Goal: Feedback & Contribution: Contribute content

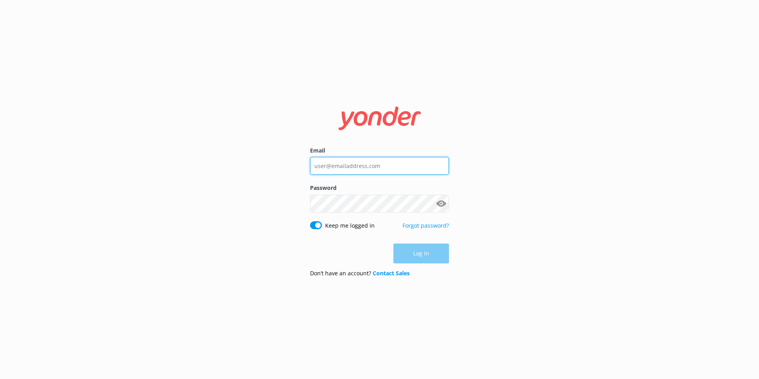
type input "jaimie.moscarello@totallytourism.co.nz"
click at [424, 170] on input "jaimie.moscarello@totallytourism.co.nz" at bounding box center [379, 166] width 139 height 18
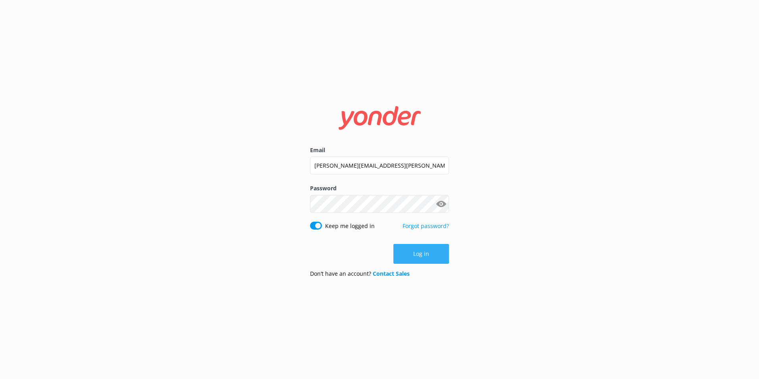
click at [441, 262] on button "Log in" at bounding box center [421, 254] width 56 height 20
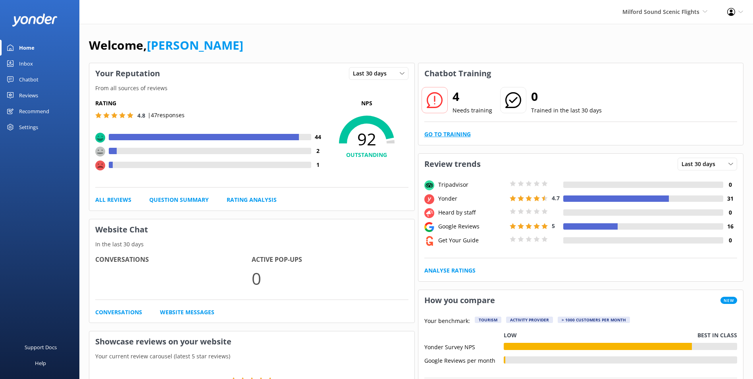
click at [455, 137] on link "Go to Training" at bounding box center [447, 134] width 46 height 9
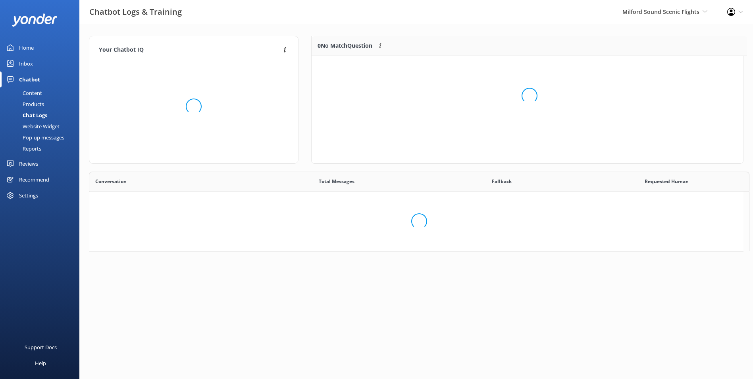
scroll to position [6, 6]
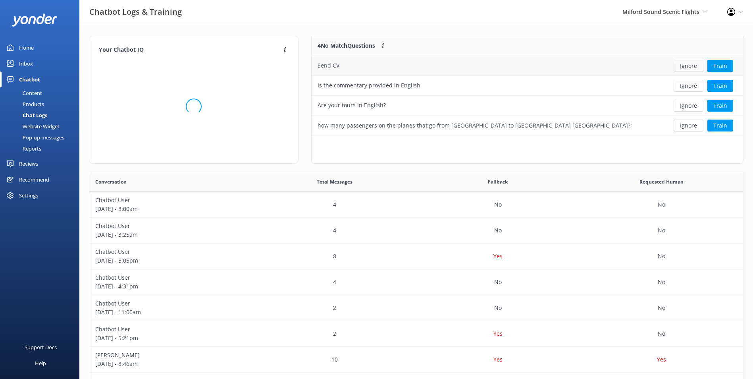
click at [686, 67] on button "Ignore" at bounding box center [689, 66] width 30 height 12
click at [686, 67] on div "Loading.. Train" at bounding box center [699, 66] width 76 height 12
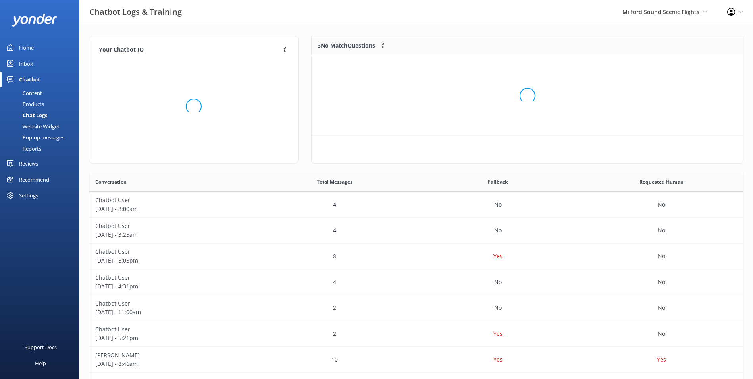
scroll to position [74, 425]
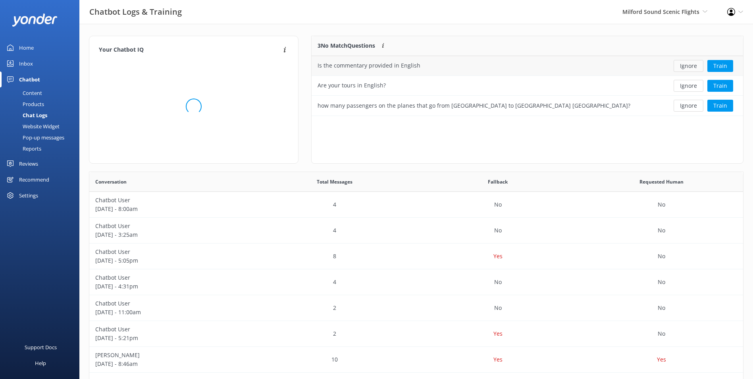
click at [688, 69] on button "Ignore" at bounding box center [689, 66] width 30 height 12
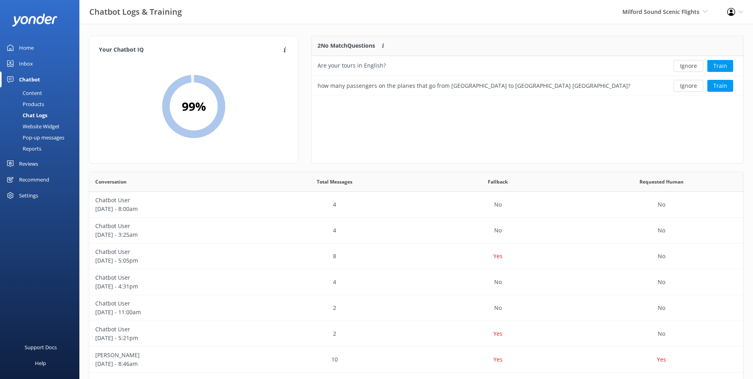
scroll to position [54, 425]
click at [688, 69] on button "Ignore" at bounding box center [689, 66] width 30 height 12
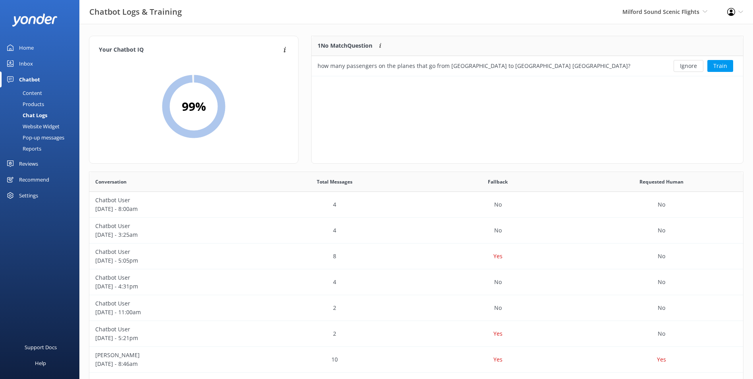
scroll to position [34, 425]
click at [688, 69] on button "Ignore" at bounding box center [689, 66] width 30 height 12
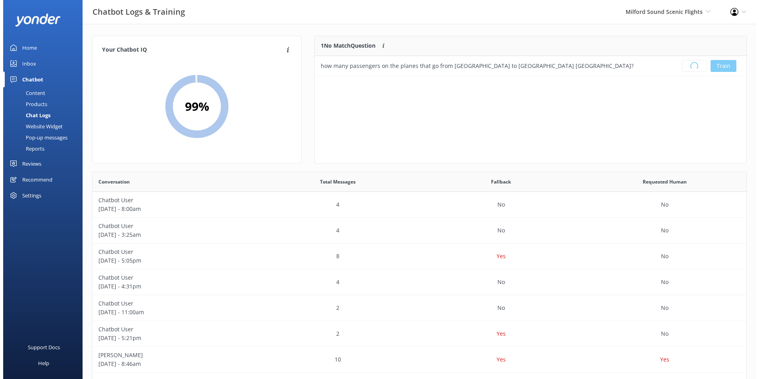
scroll to position [93, 425]
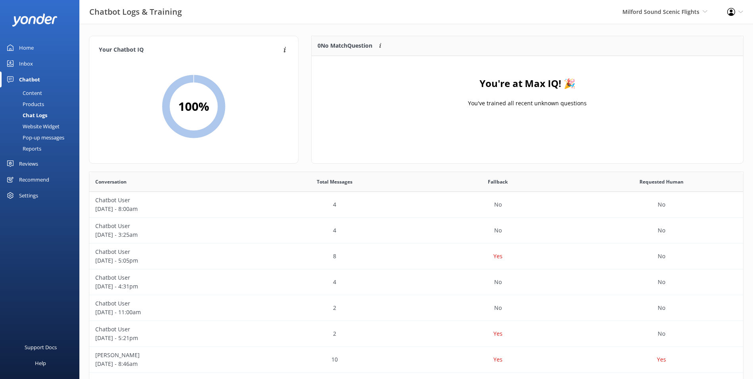
click at [45, 69] on link "Inbox" at bounding box center [39, 64] width 79 height 16
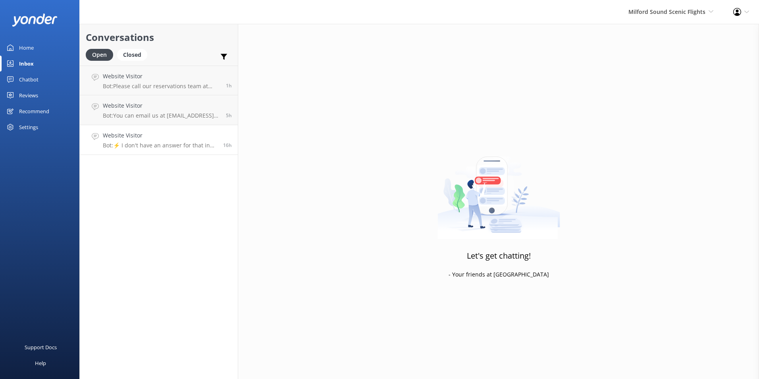
click at [129, 139] on h4 "Website Visitor" at bounding box center [160, 135] width 114 height 9
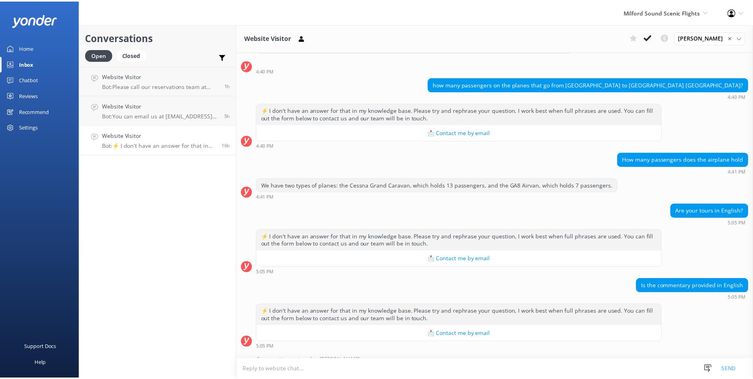
scroll to position [46, 0]
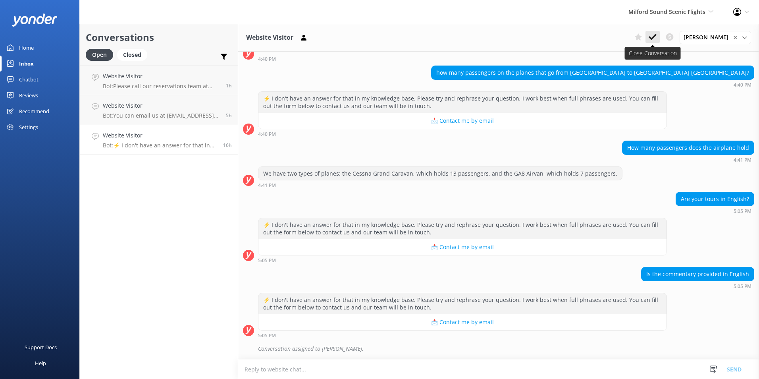
click at [649, 34] on icon at bounding box center [653, 37] width 8 height 8
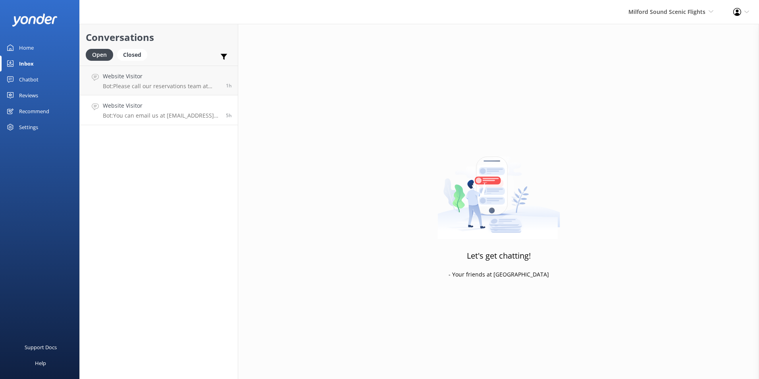
click at [142, 103] on h4 "Website Visitor" at bounding box center [161, 105] width 117 height 9
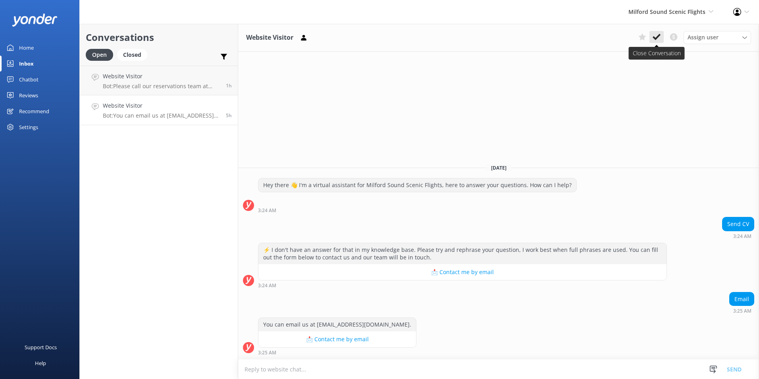
click at [662, 37] on button at bounding box center [657, 37] width 14 height 12
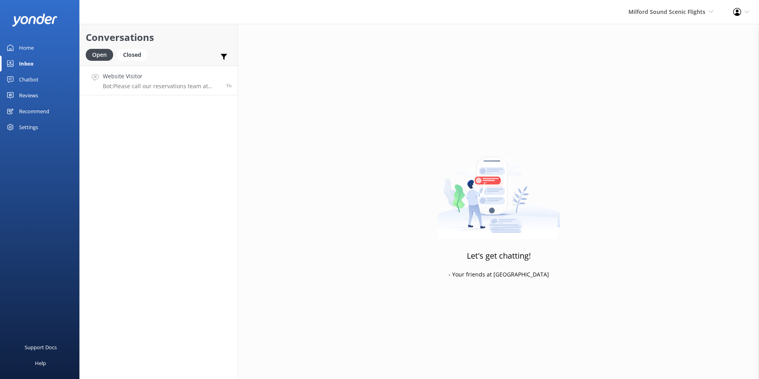
click at [170, 87] on p "Bot: Please call our reservations team at +64 3 442 3065 for assistance with bo…" at bounding box center [161, 86] width 117 height 7
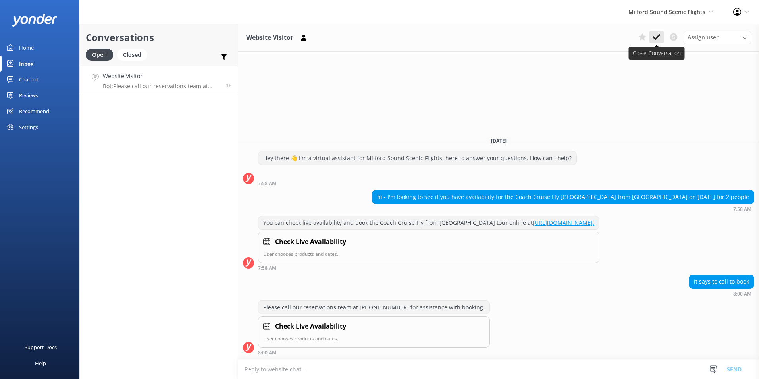
click at [660, 37] on icon at bounding box center [657, 37] width 8 height 8
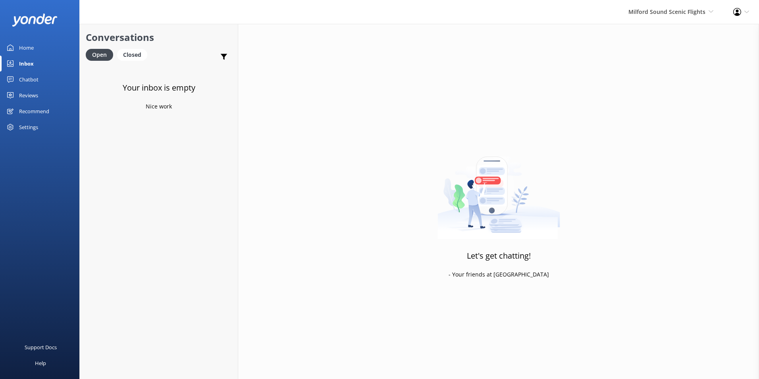
click at [40, 77] on link "Chatbot" at bounding box center [39, 79] width 79 height 16
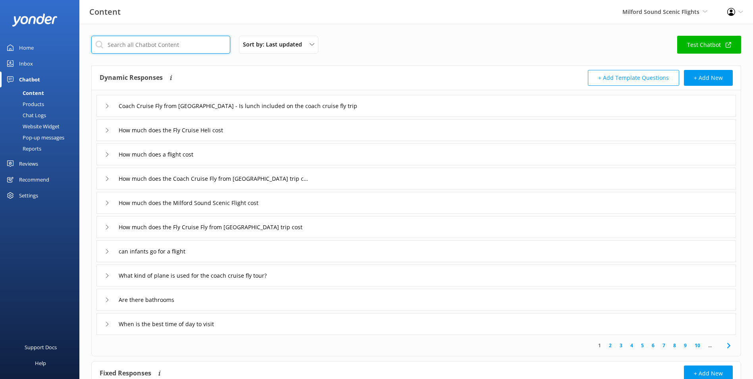
click at [158, 39] on input "text" at bounding box center [160, 45] width 139 height 18
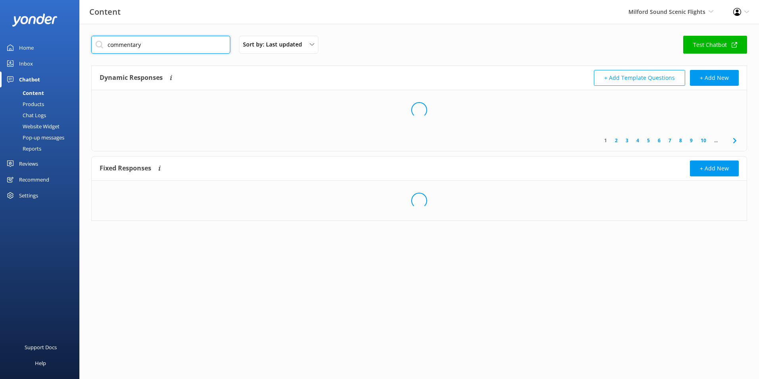
type input "commentary"
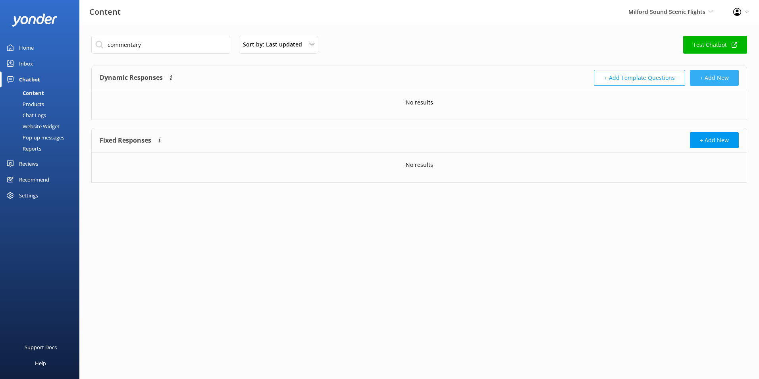
click at [727, 74] on button "+ Add New" at bounding box center [714, 78] width 49 height 16
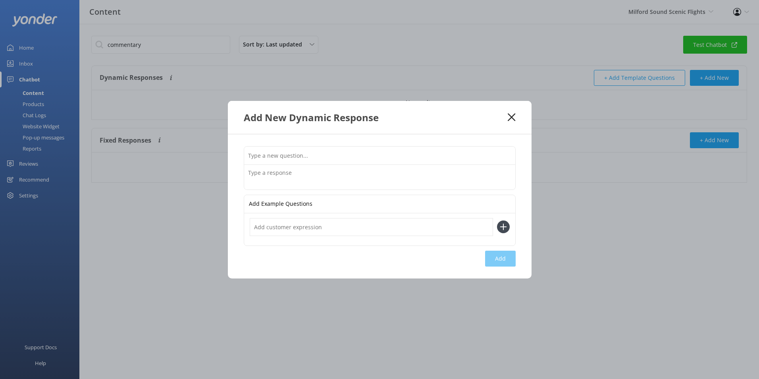
click at [340, 163] on input "text" at bounding box center [379, 156] width 271 height 18
type input "is there commentary"
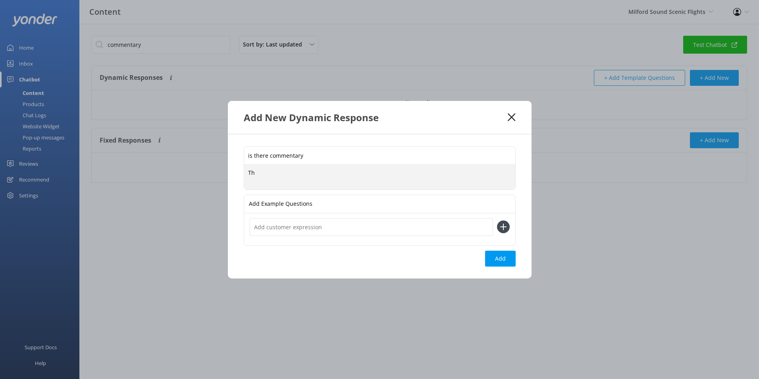
type textarea "T"
click at [445, 168] on textarea "Your pilot will give informational commentary during your flight." at bounding box center [379, 177] width 271 height 25
type textarea "Your pilot will give informational commentary during your flight in English."
click at [496, 260] on button "Add" at bounding box center [500, 259] width 31 height 16
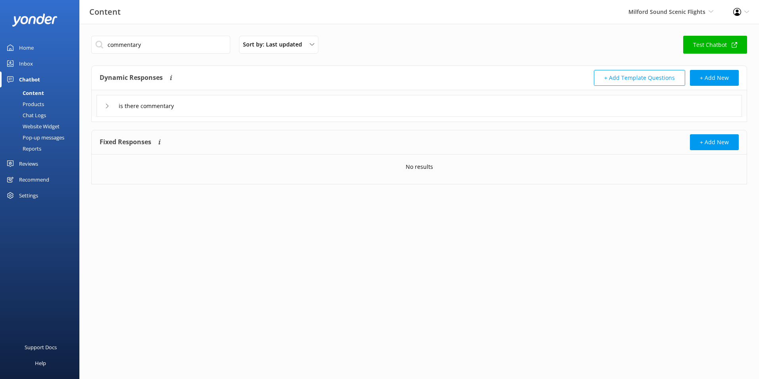
click at [45, 60] on link "Inbox" at bounding box center [39, 64] width 79 height 16
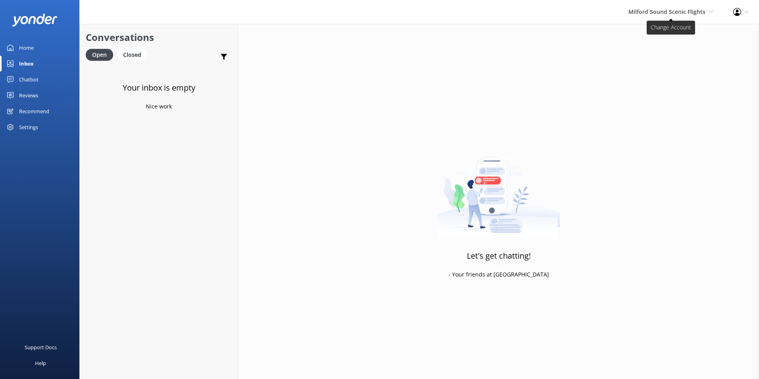
click at [706, 10] on span "Milford Sound Scenic Flights Milford Sound Scenic Flights Glacier Helicopters T…" at bounding box center [670, 12] width 85 height 9
click at [691, 37] on link "Milford Sound Scenic Flights" at bounding box center [683, 34] width 79 height 19
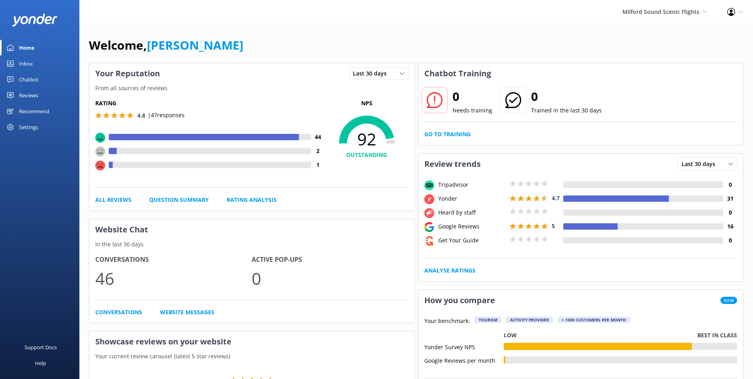
click at [30, 64] on div "Inbox" at bounding box center [26, 64] width 14 height 16
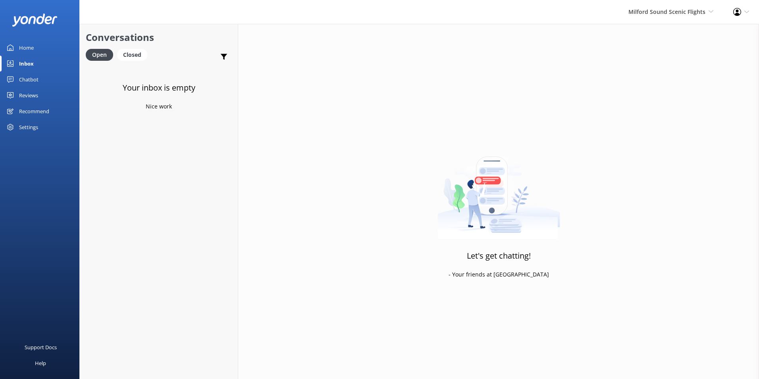
click at [37, 80] on div "Chatbot" at bounding box center [28, 79] width 19 height 16
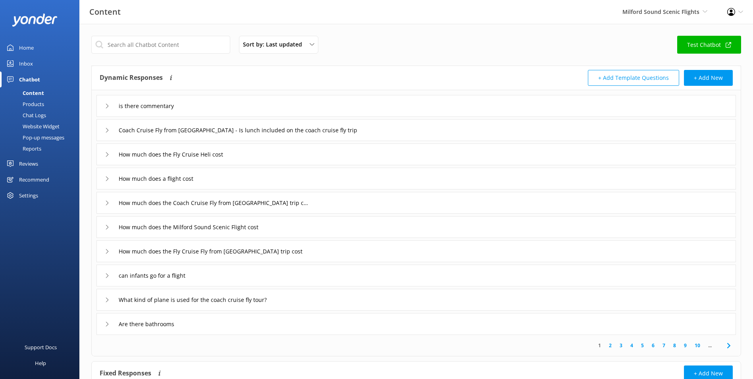
click at [208, 98] on div "is there commentary" at bounding box center [416, 106] width 640 height 22
click at [204, 101] on div "is there commentary" at bounding box center [416, 106] width 640 height 22
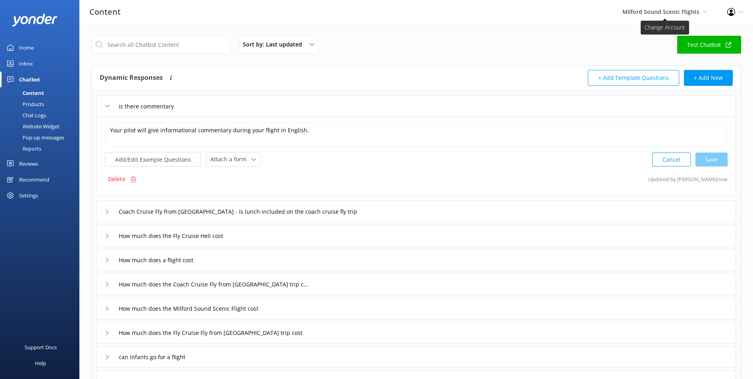
click at [680, 14] on span "Milford Sound Scenic Flights" at bounding box center [661, 12] width 77 height 8
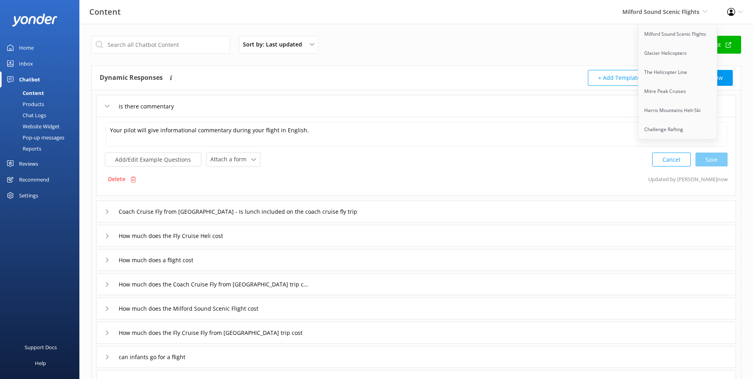
click at [55, 60] on link "Inbox" at bounding box center [39, 64] width 79 height 16
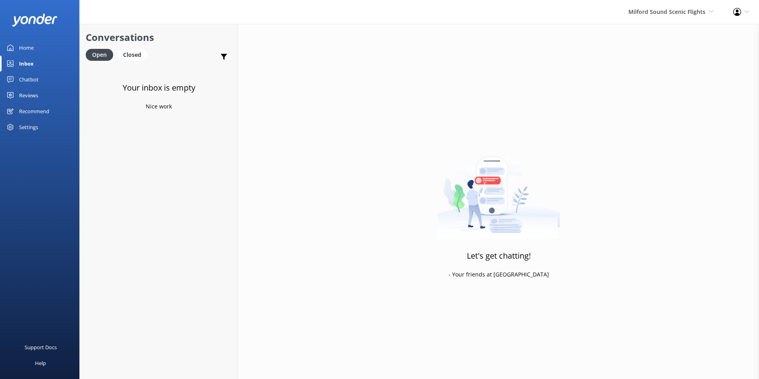
click at [36, 48] on link "Home" at bounding box center [39, 48] width 79 height 16
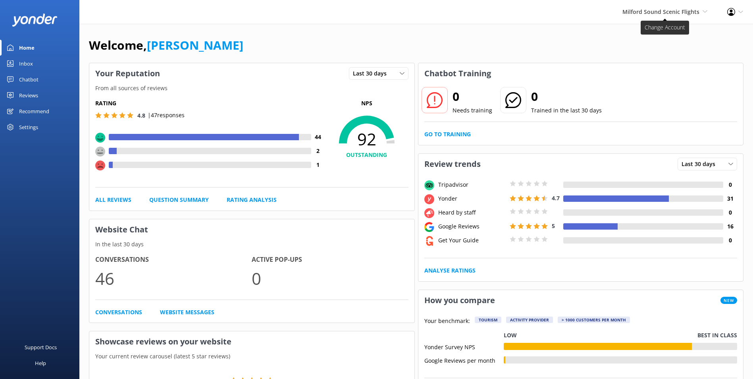
click at [666, 8] on span "Milford Sound Scenic Flights" at bounding box center [661, 12] width 77 height 8
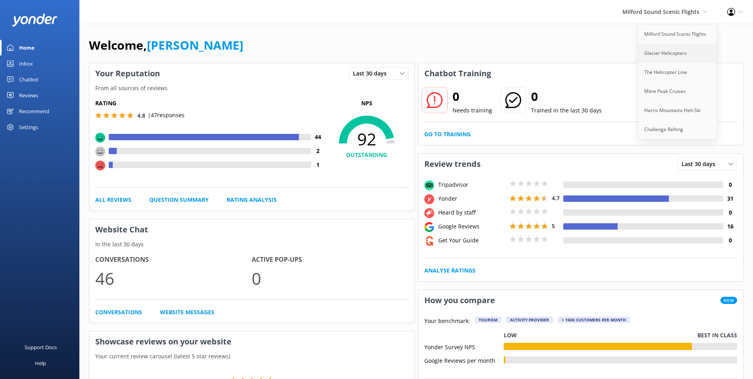
click at [665, 50] on link "Glacier Helicopters" at bounding box center [677, 53] width 79 height 19
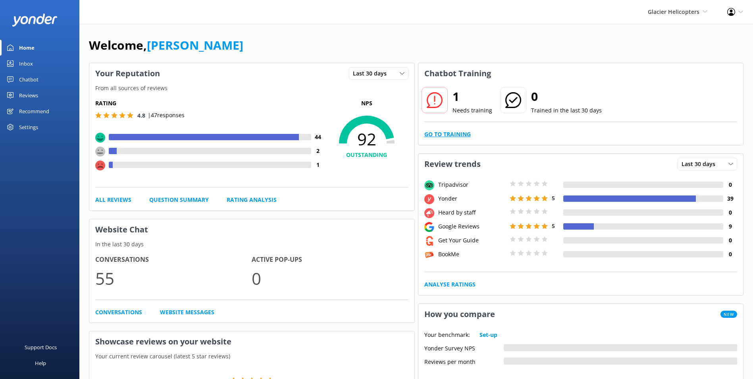
click at [459, 136] on link "Go to Training" at bounding box center [447, 134] width 46 height 9
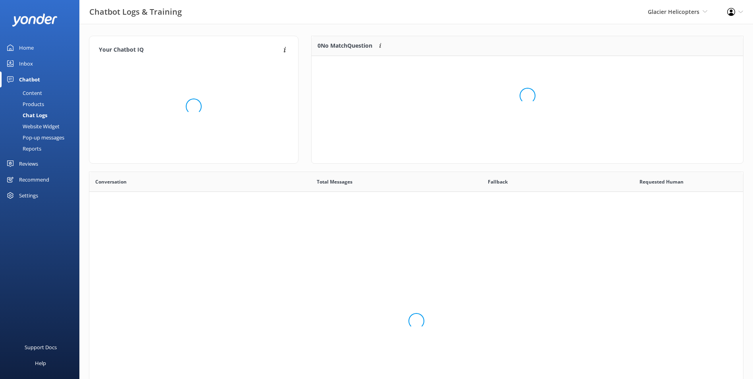
scroll to position [272, 648]
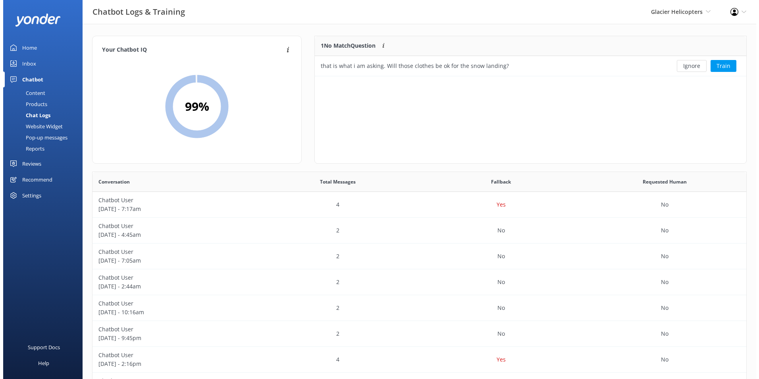
scroll to position [272, 648]
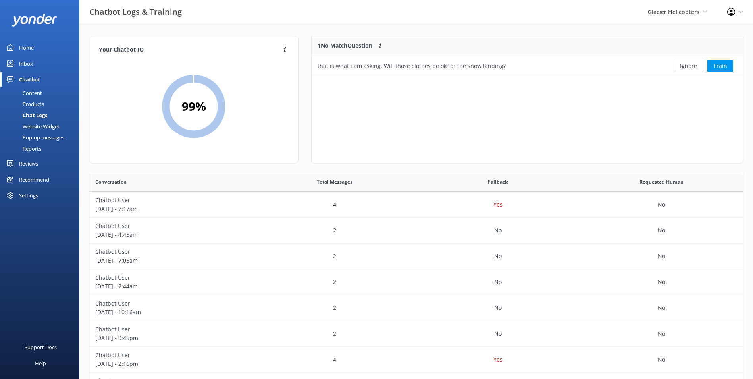
drag, startPoint x: 44, startPoint y: 96, endPoint x: 53, endPoint y: 87, distance: 12.9
click at [44, 96] on link "Content" at bounding box center [42, 92] width 75 height 11
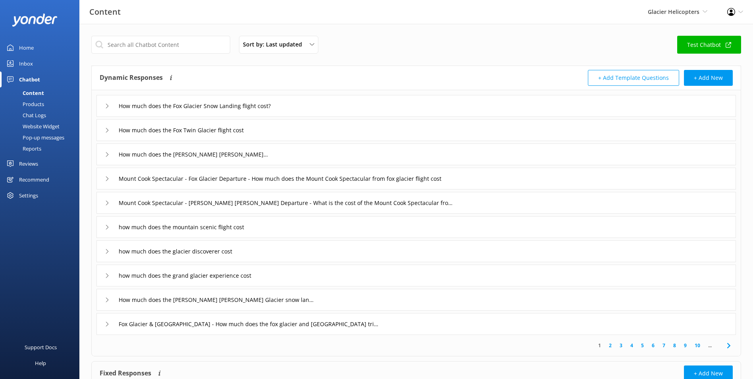
click at [39, 65] on link "Inbox" at bounding box center [39, 64] width 79 height 16
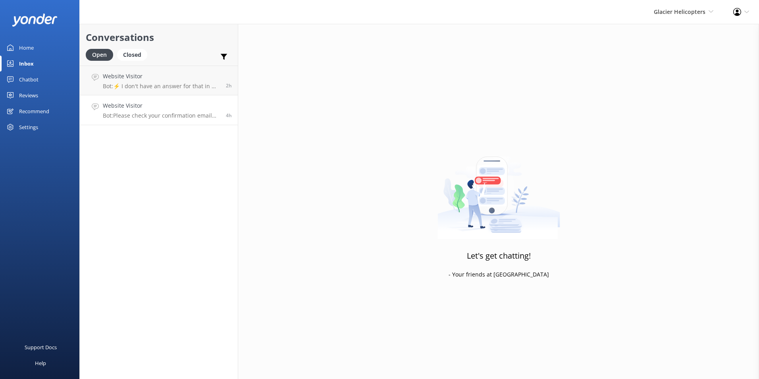
click at [200, 104] on h4 "Website Visitor" at bounding box center [161, 105] width 117 height 9
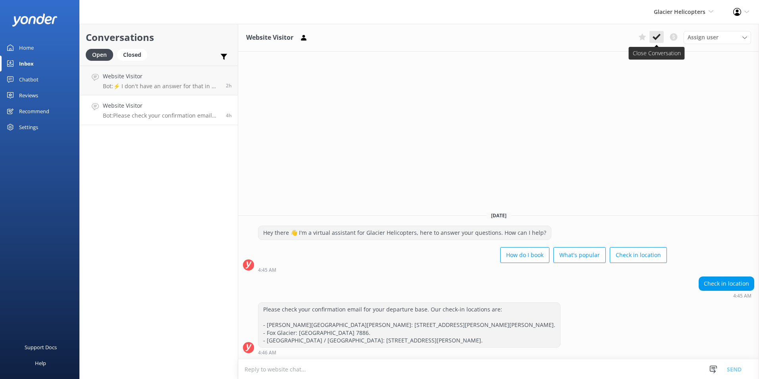
click at [659, 38] on icon at bounding box center [657, 37] width 8 height 8
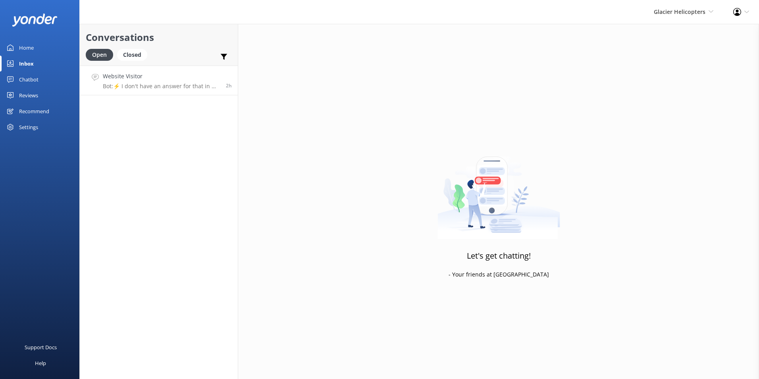
click at [145, 79] on h4 "Website Visitor" at bounding box center [161, 76] width 117 height 9
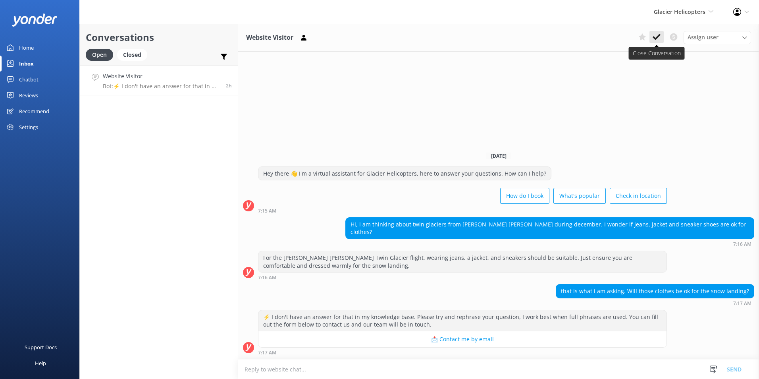
click at [659, 35] on use at bounding box center [657, 37] width 8 height 6
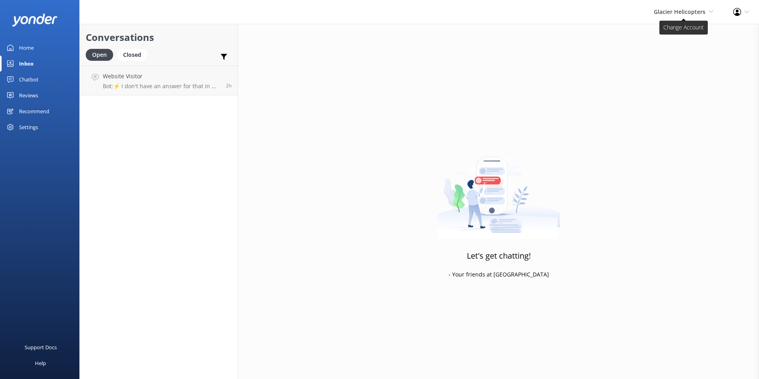
click at [688, 10] on span "Glacier Helicopters" at bounding box center [680, 12] width 52 height 8
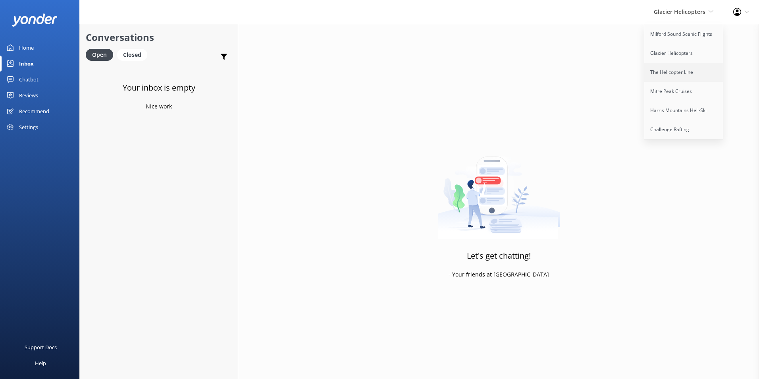
click at [687, 66] on link "The Helicopter Line" at bounding box center [683, 72] width 79 height 19
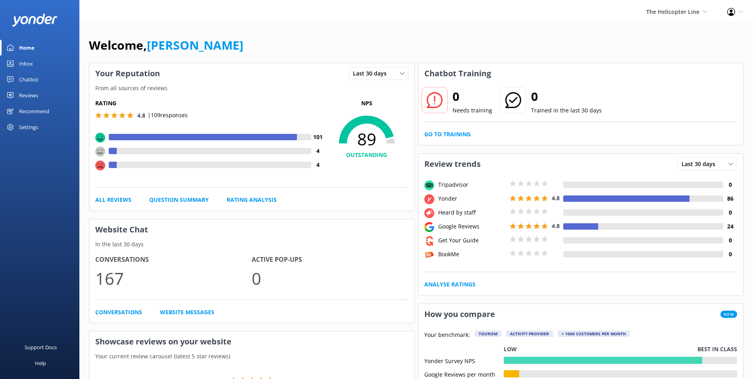
click at [56, 64] on link "Inbox" at bounding box center [39, 64] width 79 height 16
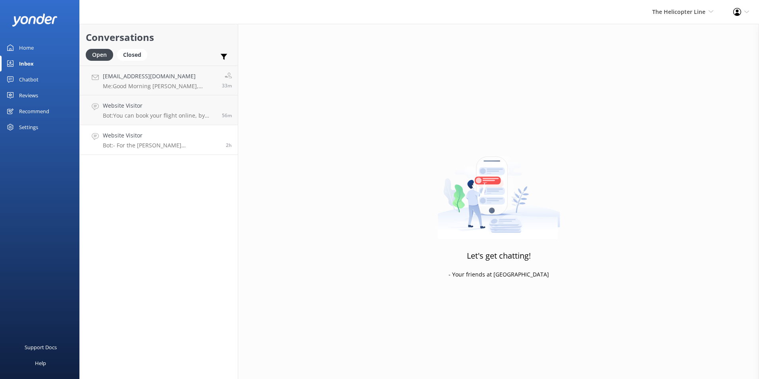
click at [194, 137] on h4 "Website Visitor" at bounding box center [161, 135] width 117 height 9
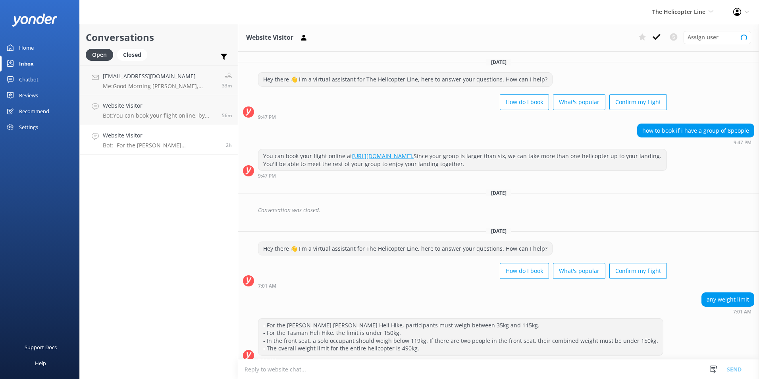
scroll to position [8, 0]
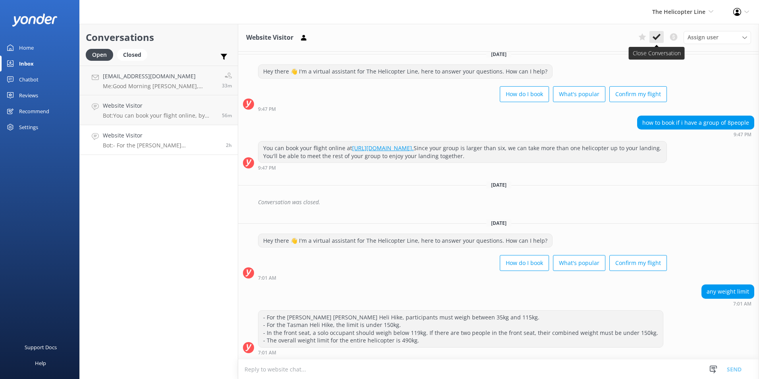
click at [657, 40] on icon at bounding box center [657, 37] width 8 height 8
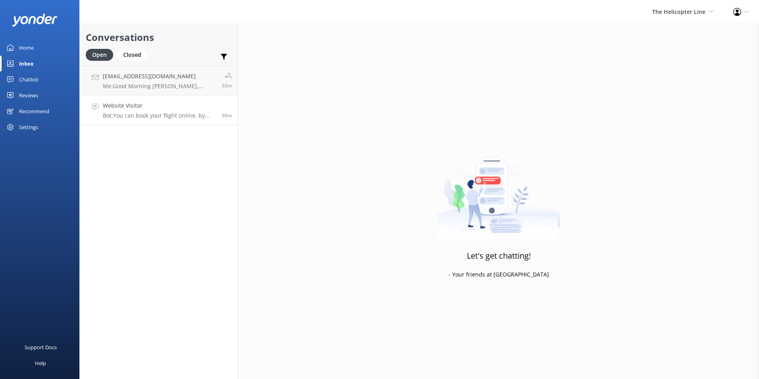
click at [187, 114] on p "Bot: You can book your flight online, by phone, or via email. View availability…" at bounding box center [159, 115] width 113 height 7
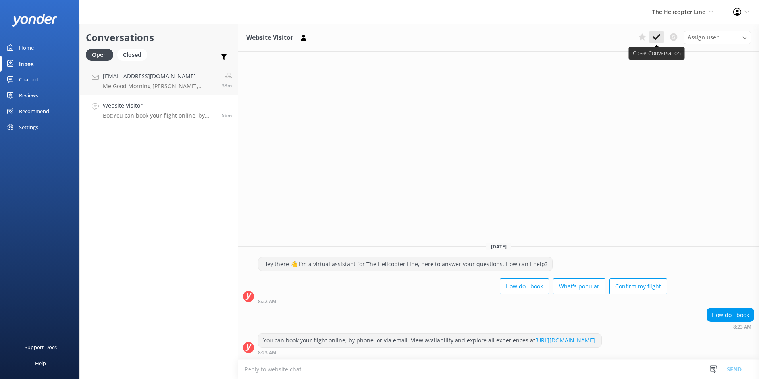
click at [659, 39] on icon at bounding box center [657, 37] width 8 height 8
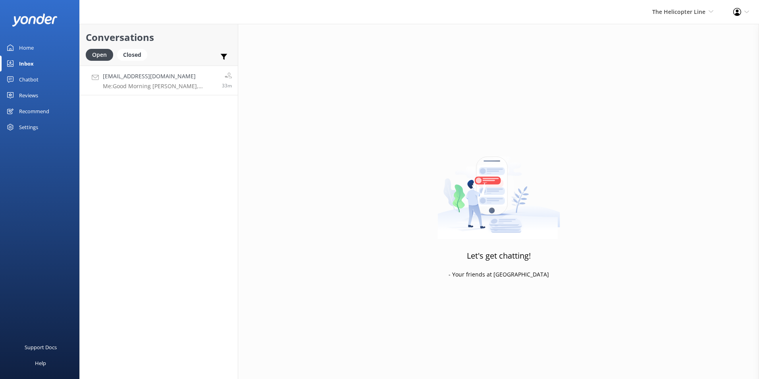
click at [174, 85] on p "Me: Good Morning [PERSON_NAME], Thank you for your request. When booking a heli…" at bounding box center [159, 86] width 113 height 7
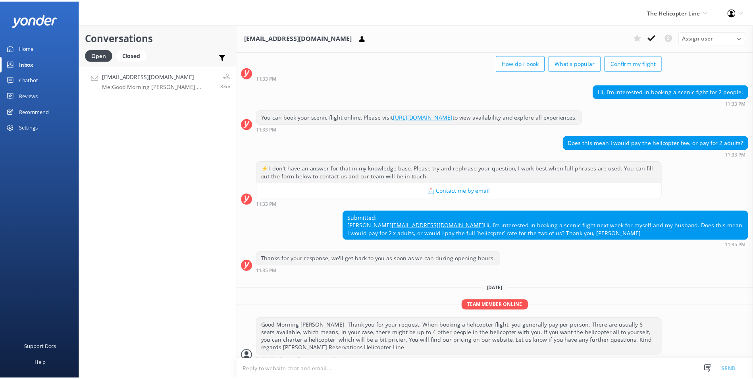
scroll to position [80, 0]
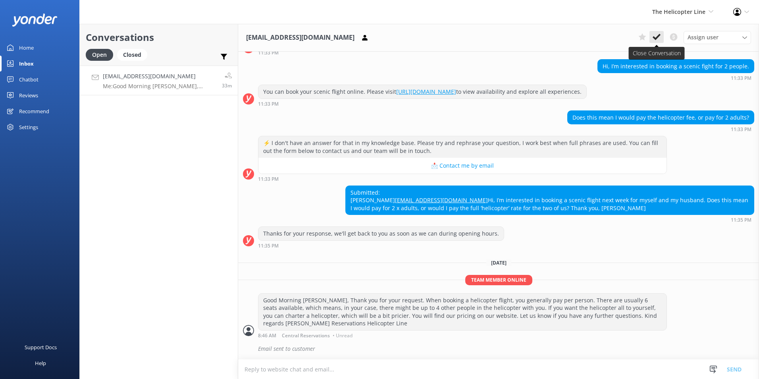
click at [661, 34] on button at bounding box center [657, 37] width 14 height 12
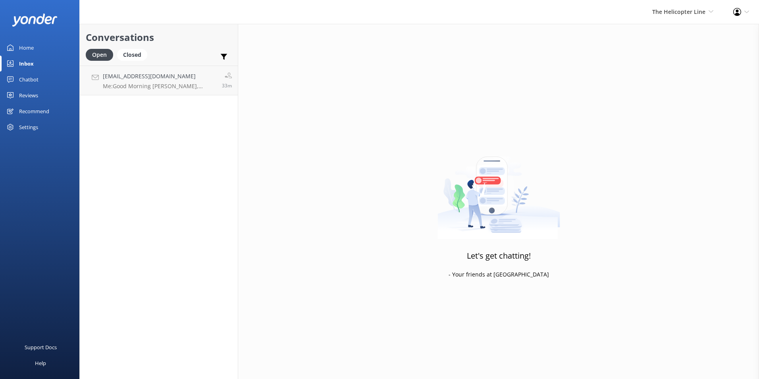
click at [702, 4] on div "The Helicopter Line Milford Sound Scenic Flights Glacier Helicopters The Helico…" at bounding box center [682, 12] width 81 height 24
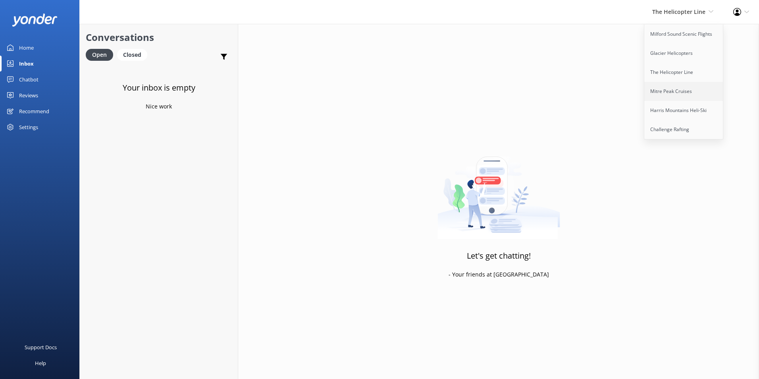
click at [678, 94] on link "Mitre Peak Cruises" at bounding box center [683, 91] width 79 height 19
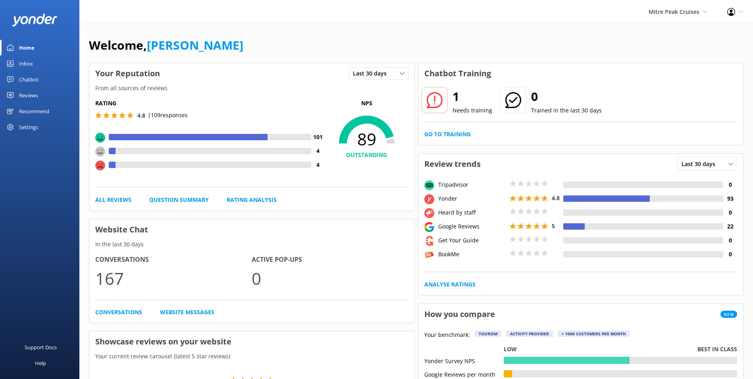
click at [452, 140] on div "1 Needs training 0 Trained in the last 30 days Go to Training" at bounding box center [580, 114] width 325 height 61
click at [463, 126] on div "1 Needs training 0 Trained in the last 30 days Go to Training" at bounding box center [580, 114] width 325 height 61
click at [463, 130] on link "Go to Training" at bounding box center [447, 134] width 46 height 9
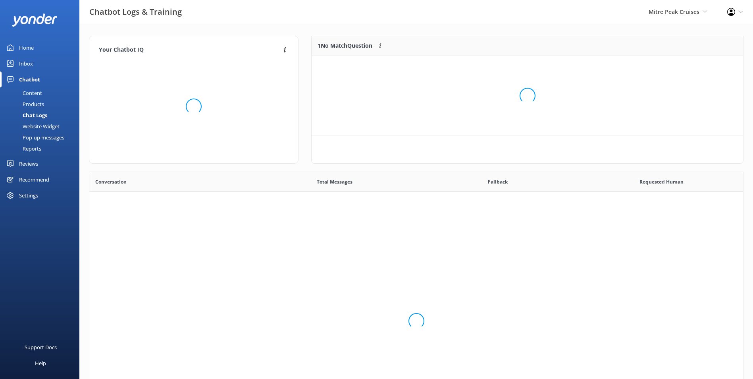
scroll to position [74, 425]
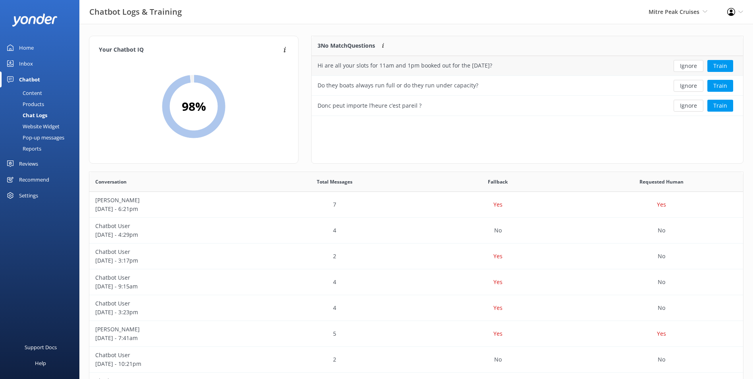
click at [408, 71] on div "Hi are all your slots for 11am and 1pm booked out for the [DATE]?" at bounding box center [484, 66] width 344 height 20
click at [680, 69] on button "Ignore" at bounding box center [689, 66] width 30 height 12
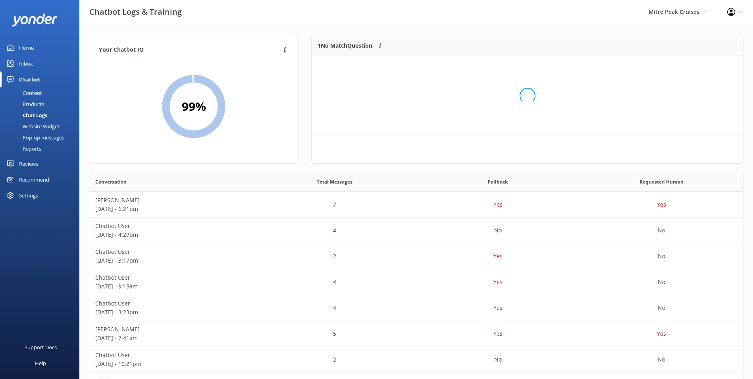
scroll to position [34, 425]
click at [680, 69] on button "Ignore" at bounding box center [689, 66] width 30 height 12
click at [50, 57] on link "Inbox" at bounding box center [39, 64] width 79 height 16
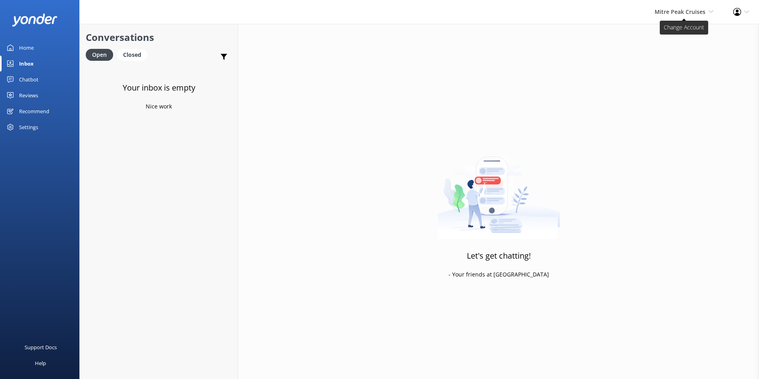
click at [658, 12] on span "Mitre Peak Cruises" at bounding box center [680, 12] width 51 height 8
click at [667, 110] on link "Harris Mountains Heli-Ski" at bounding box center [683, 110] width 79 height 19
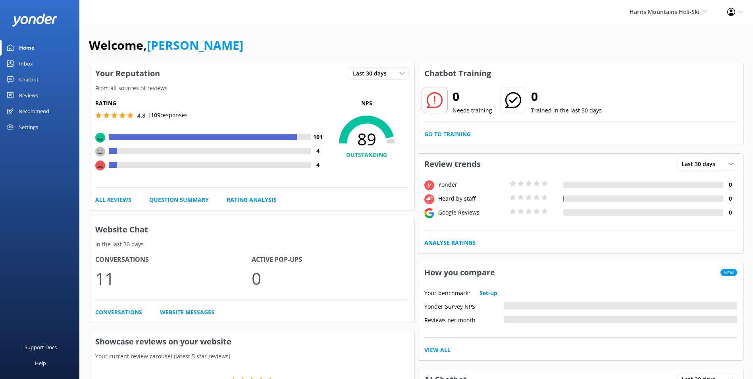
click at [454, 140] on div "0 Needs training 0 Trained in the last 30 days Go to Training" at bounding box center [580, 114] width 325 height 61
click at [455, 138] on link "Go to Training" at bounding box center [447, 134] width 46 height 9
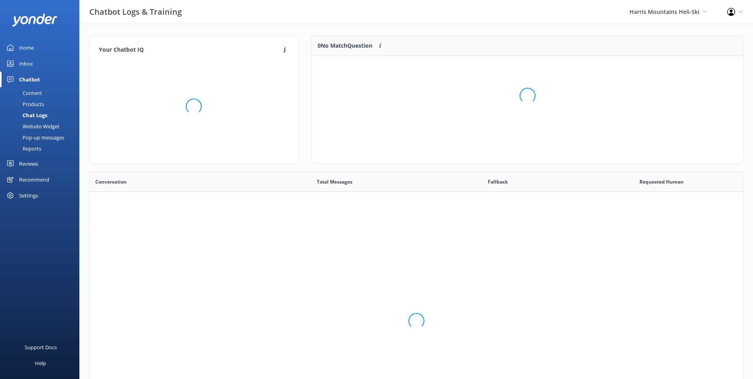
scroll to position [272, 648]
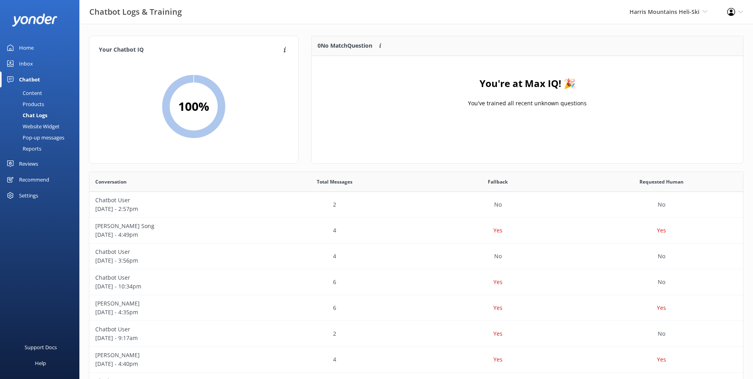
click at [46, 66] on link "Inbox" at bounding box center [39, 64] width 79 height 16
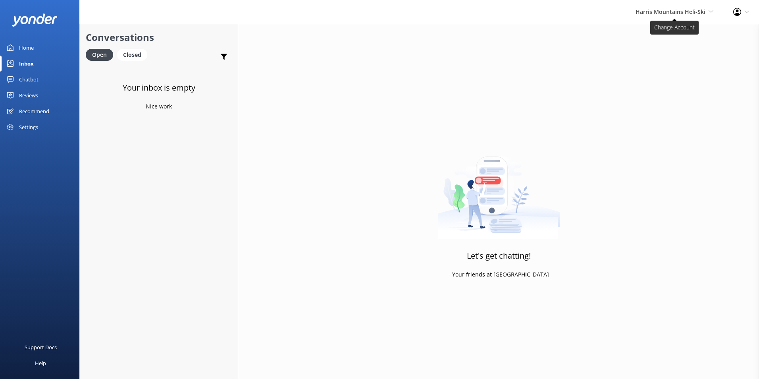
click at [656, 9] on span "Harris Mountains Heli-Ski" at bounding box center [671, 12] width 70 height 8
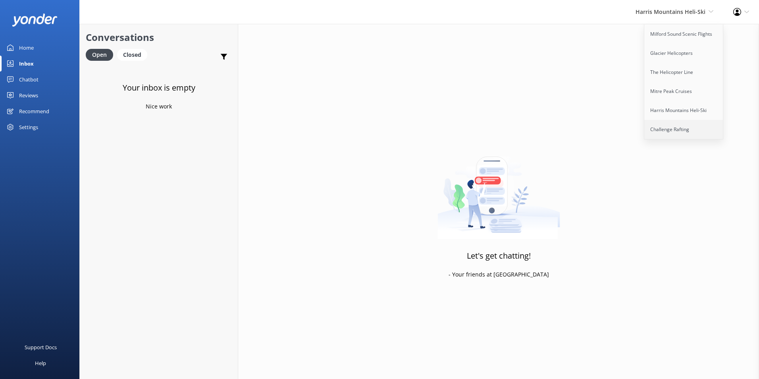
click at [657, 127] on link "Challenge Rafting" at bounding box center [683, 129] width 79 height 19
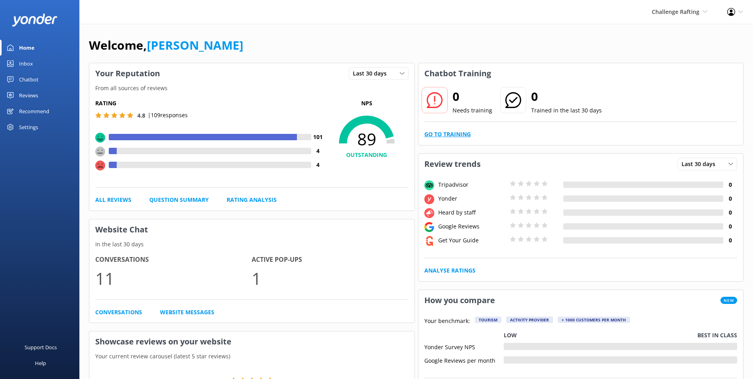
click at [441, 131] on link "Go to Training" at bounding box center [447, 134] width 46 height 9
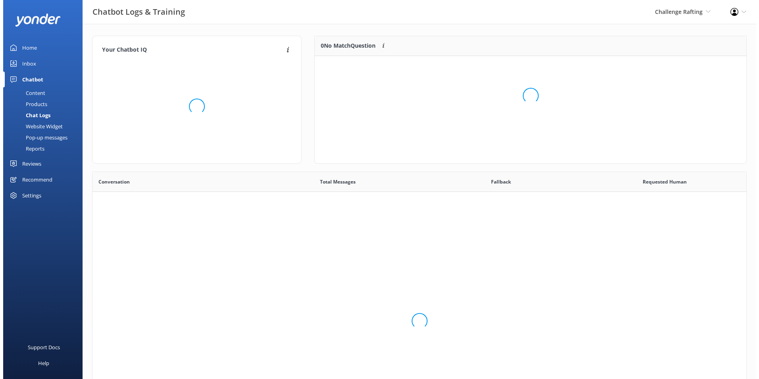
scroll to position [272, 648]
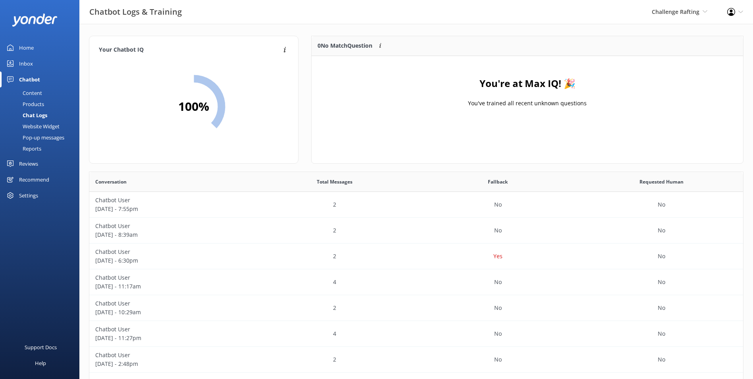
click at [25, 62] on div "Inbox" at bounding box center [26, 64] width 14 height 16
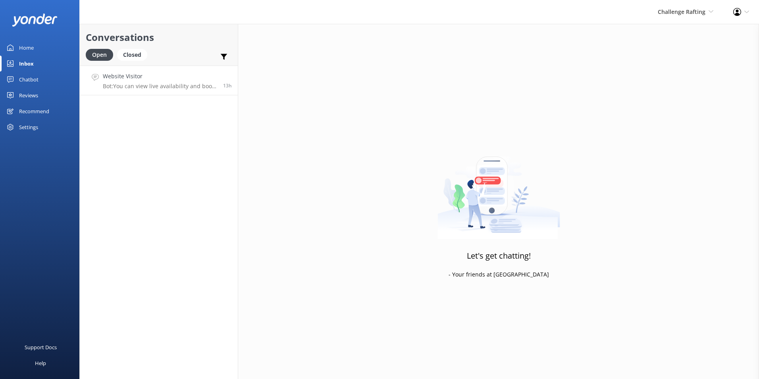
click at [180, 89] on p "Bot: You can view live availability and book your Challenge Rafting adventure o…" at bounding box center [160, 86] width 114 height 7
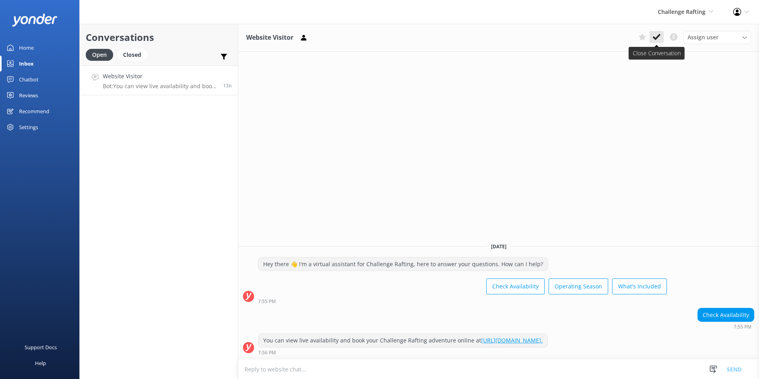
click at [659, 35] on use at bounding box center [657, 37] width 8 height 6
